Goal: Check status: Check status

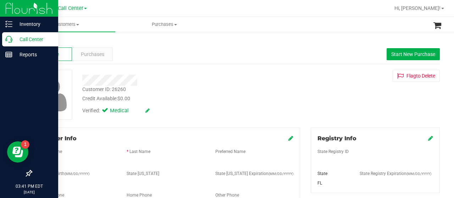
drag, startPoint x: 0, startPoint y: 0, endPoint x: 10, endPoint y: 45, distance: 45.7
click at [10, 45] on div "Call Center" at bounding box center [30, 39] width 56 height 14
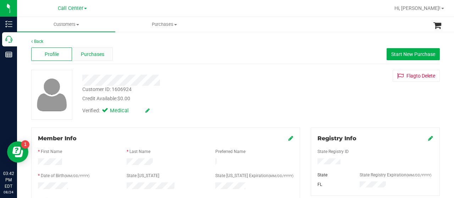
click at [97, 58] on div "Purchases" at bounding box center [92, 54] width 41 height 13
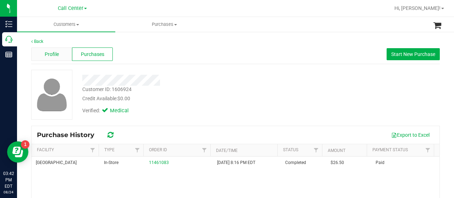
click at [55, 56] on span "Profile" at bounding box center [52, 54] width 14 height 7
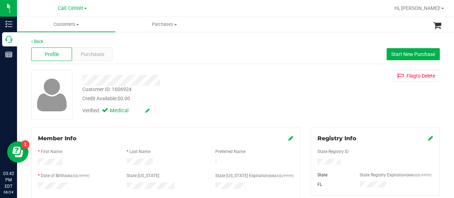
click at [314, 164] on div at bounding box center [375, 163] width 126 height 8
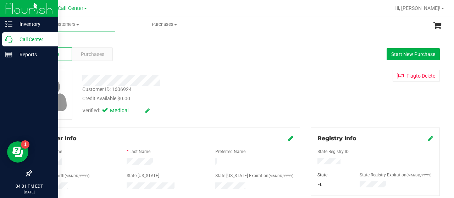
click at [8, 44] on div "Call Center" at bounding box center [30, 39] width 56 height 14
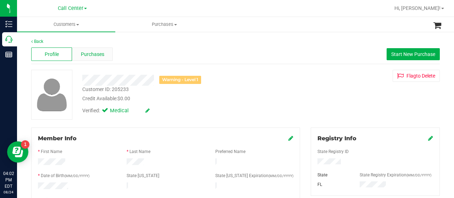
click at [93, 57] on span "Purchases" at bounding box center [92, 54] width 23 height 7
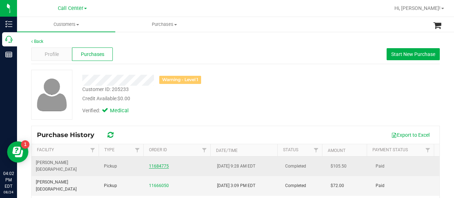
click at [159, 164] on link "11684775" at bounding box center [159, 166] width 20 height 5
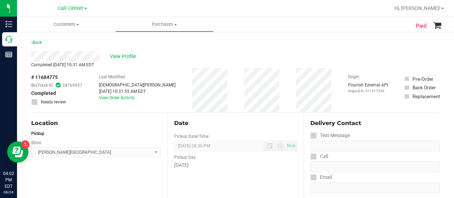
drag, startPoint x: 106, startPoint y: 64, endPoint x: 23, endPoint y: 56, distance: 83.4
click at [128, 42] on div "Back" at bounding box center [235, 44] width 409 height 13
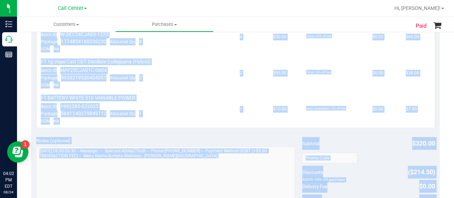
scroll to position [257, 0]
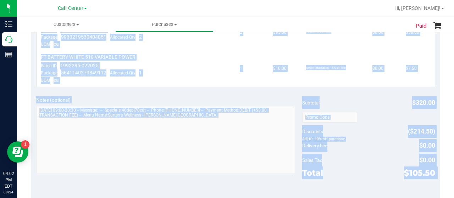
click at [430, 170] on purchase-details "Back View Profile Completed [DATE] 10:31 AM EDT # 11684775 BioTrack ID: 2476993…" at bounding box center [235, 65] width 409 height 568
drag, startPoint x: 430, startPoint y: 170, endPoint x: 426, endPoint y: 171, distance: 4.0
click at [426, 171] on div "Notes (optional) Subtotal $320.00 Discounts ($214.50) AIQ10: 10% off purchase D…" at bounding box center [235, 156] width 409 height 128
click at [436, 166] on div "Paid Back View Profile Completed [DATE] 10:31 AM EDT # 11684775 BioTrack ID: 24…" at bounding box center [235, 68] width 437 height 589
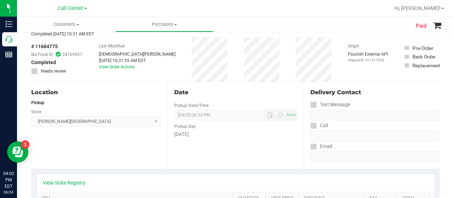
scroll to position [0, 0]
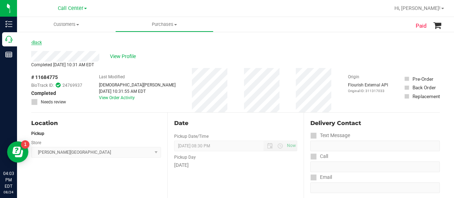
click at [38, 43] on link "Back" at bounding box center [36, 42] width 11 height 5
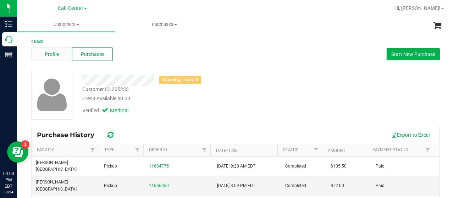
click at [45, 52] on span "Profile" at bounding box center [52, 54] width 14 height 7
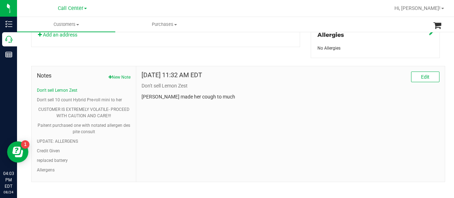
scroll to position [329, 0]
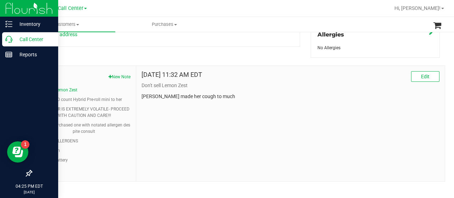
click at [10, 37] on icon at bounding box center [8, 39] width 7 height 7
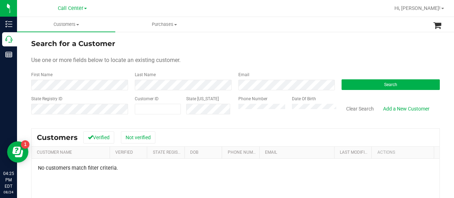
click at [226, 117] on div "State Registry ID Customer ID State [US_STATE] Phone Number Date Of Birth Clear…" at bounding box center [235, 108] width 409 height 25
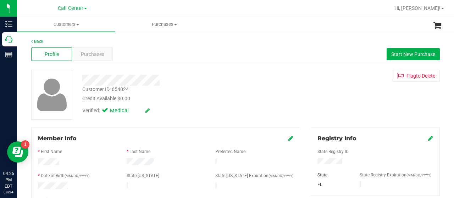
click at [89, 57] on span "Purchases" at bounding box center [92, 54] width 23 height 7
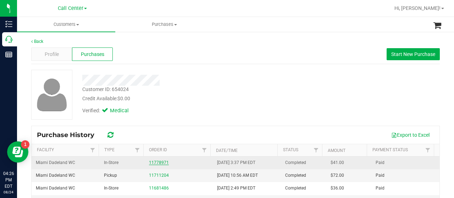
click at [163, 161] on link "11778971" at bounding box center [159, 162] width 20 height 5
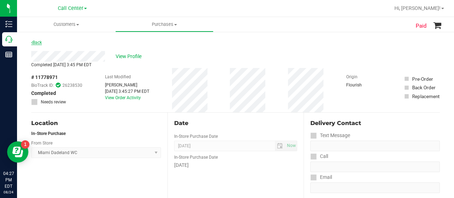
click at [34, 42] on link "Back" at bounding box center [36, 42] width 11 height 5
